Goal: Task Accomplishment & Management: Use online tool/utility

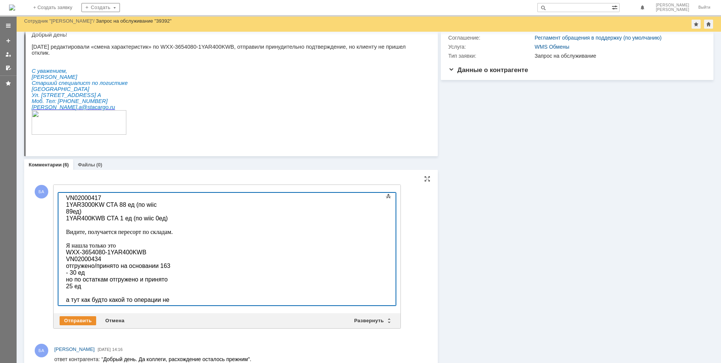
scroll to position [75, 0]
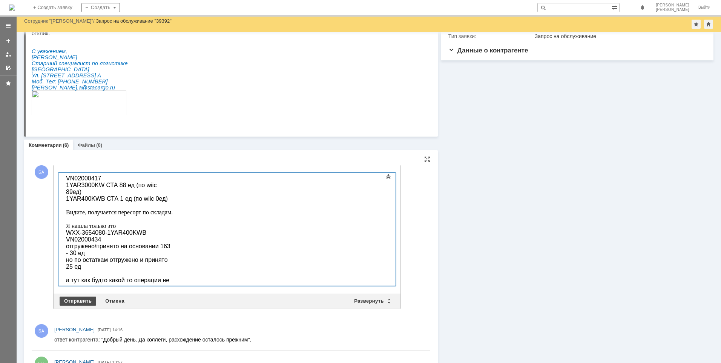
click at [73, 302] on div "Отправить" at bounding box center [78, 301] width 37 height 9
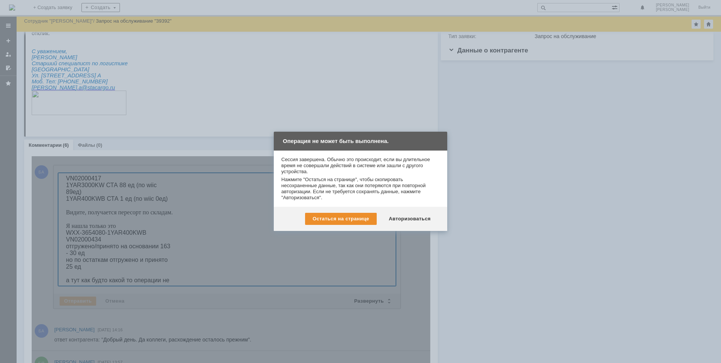
click at [520, 188] on div at bounding box center [360, 181] width 721 height 363
click at [411, 218] on div "Авторизоваться" at bounding box center [409, 219] width 57 height 12
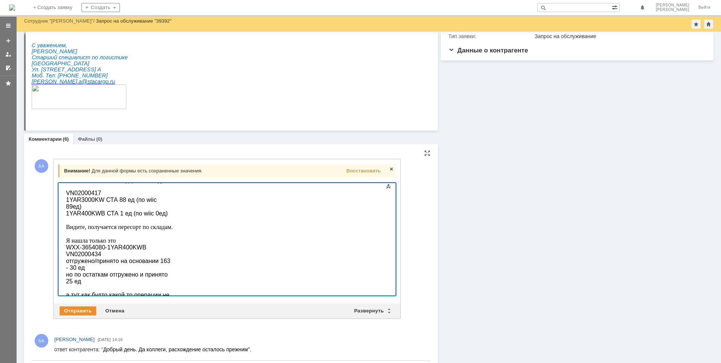
scroll to position [55, 0]
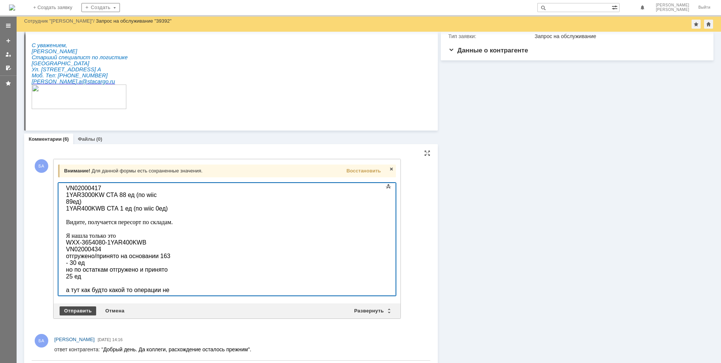
click at [82, 311] on div "Отправить" at bounding box center [78, 310] width 37 height 9
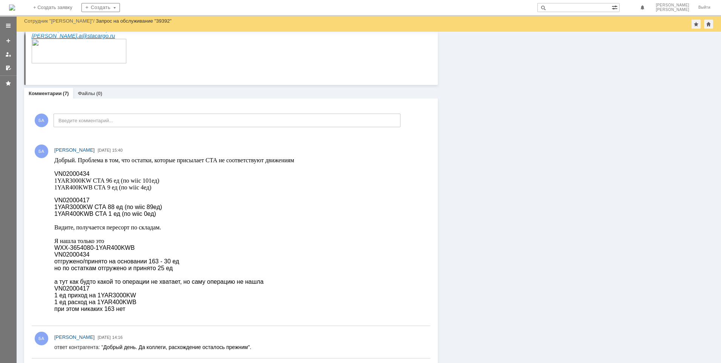
scroll to position [189, 0]
